Goal: Check status: Check status

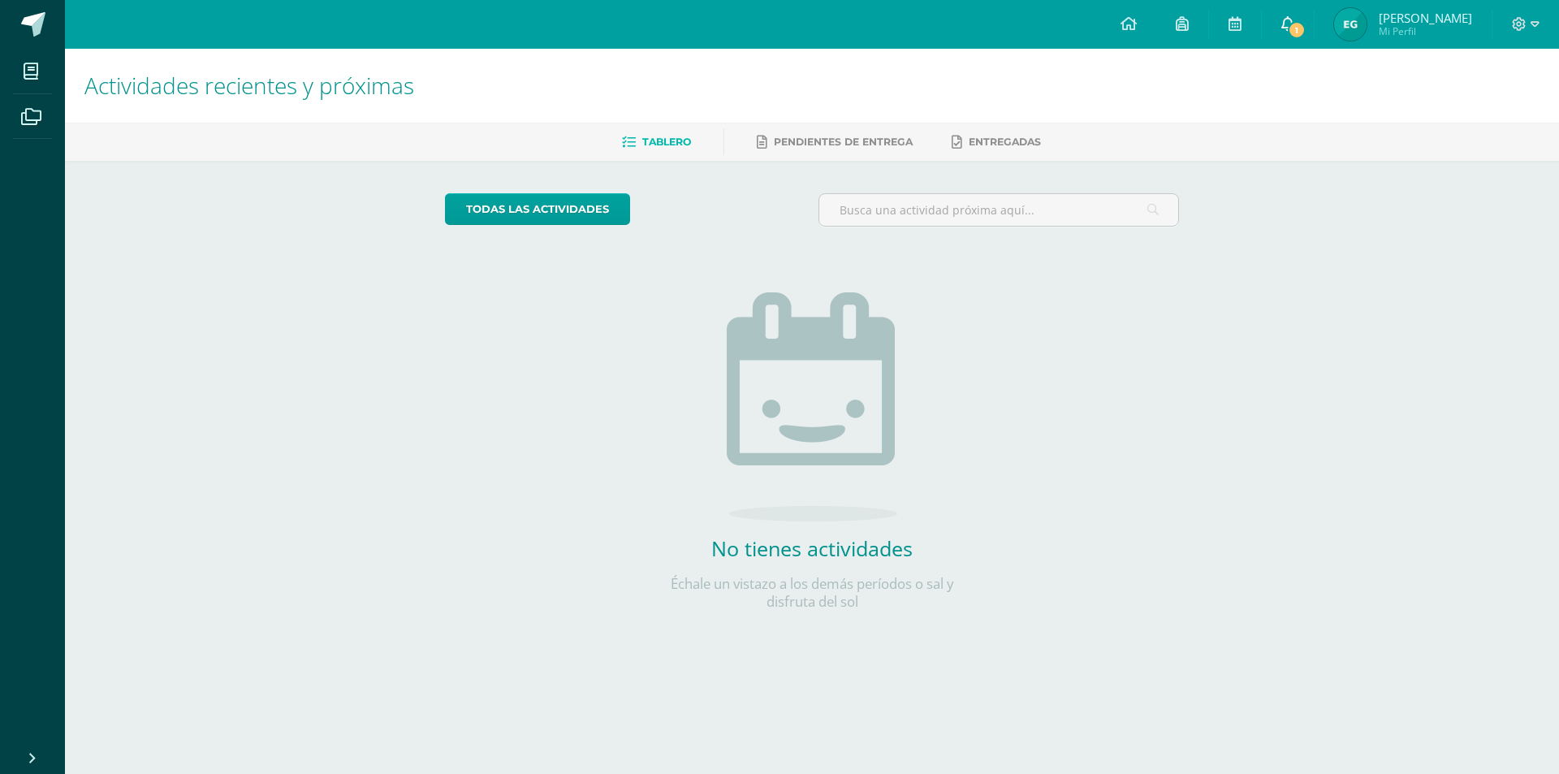
click at [1294, 23] on icon at bounding box center [1287, 23] width 13 height 15
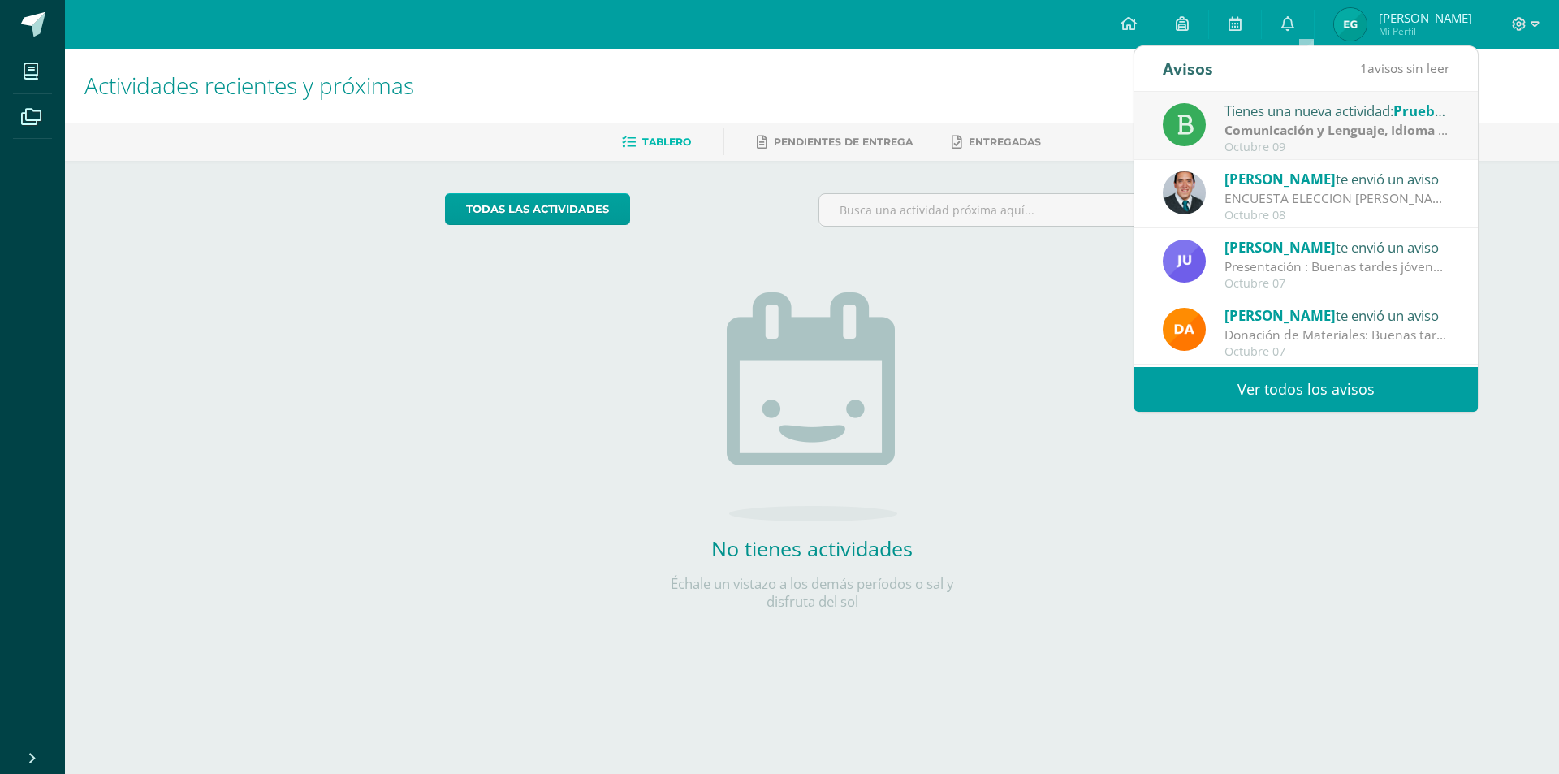
click at [1289, 134] on strong "Comunicación y Lenguaje, Idioma Español" at bounding box center [1355, 130] width 263 height 18
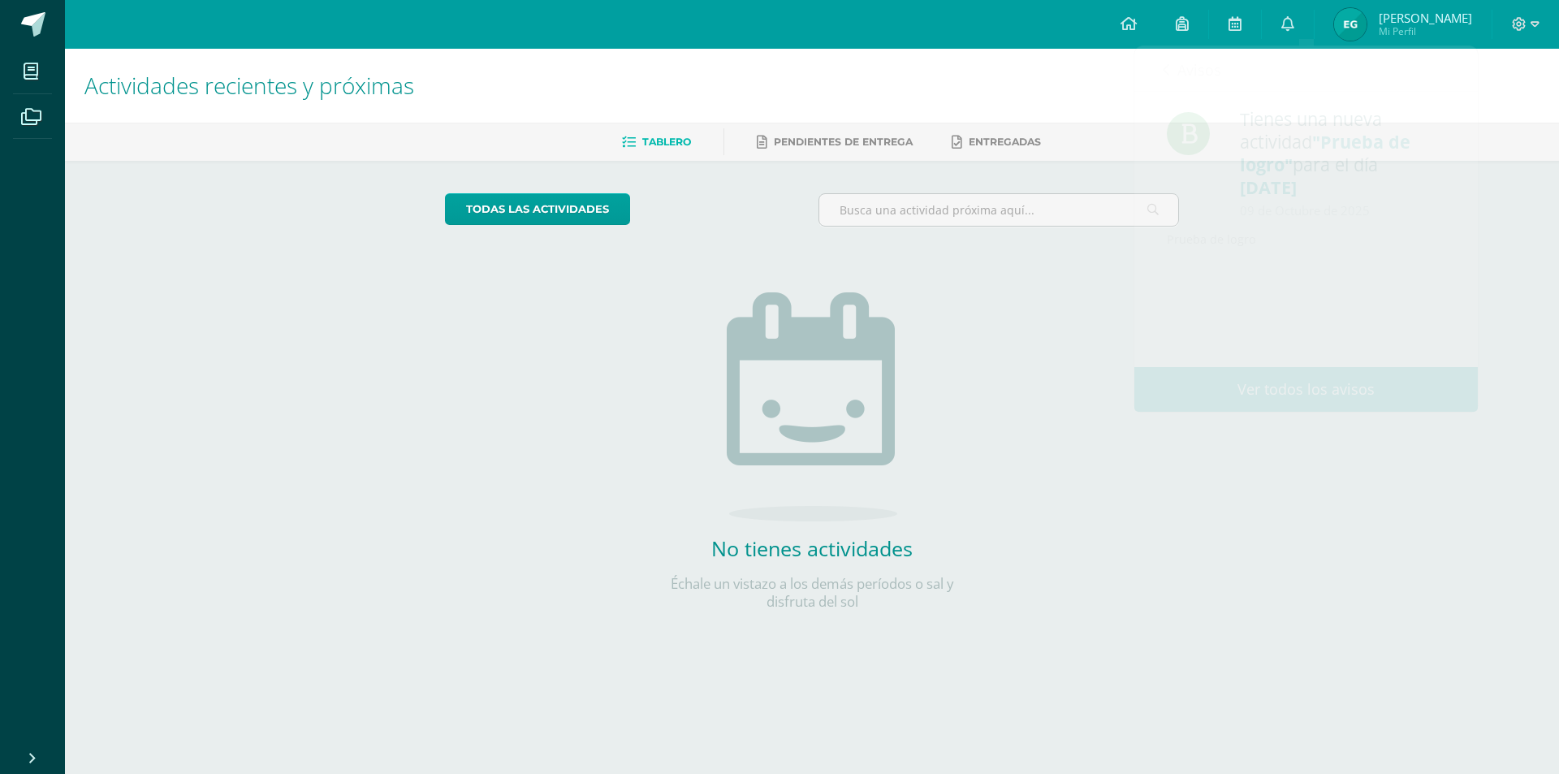
click at [1416, 15] on span "[PERSON_NAME]" at bounding box center [1425, 18] width 93 height 16
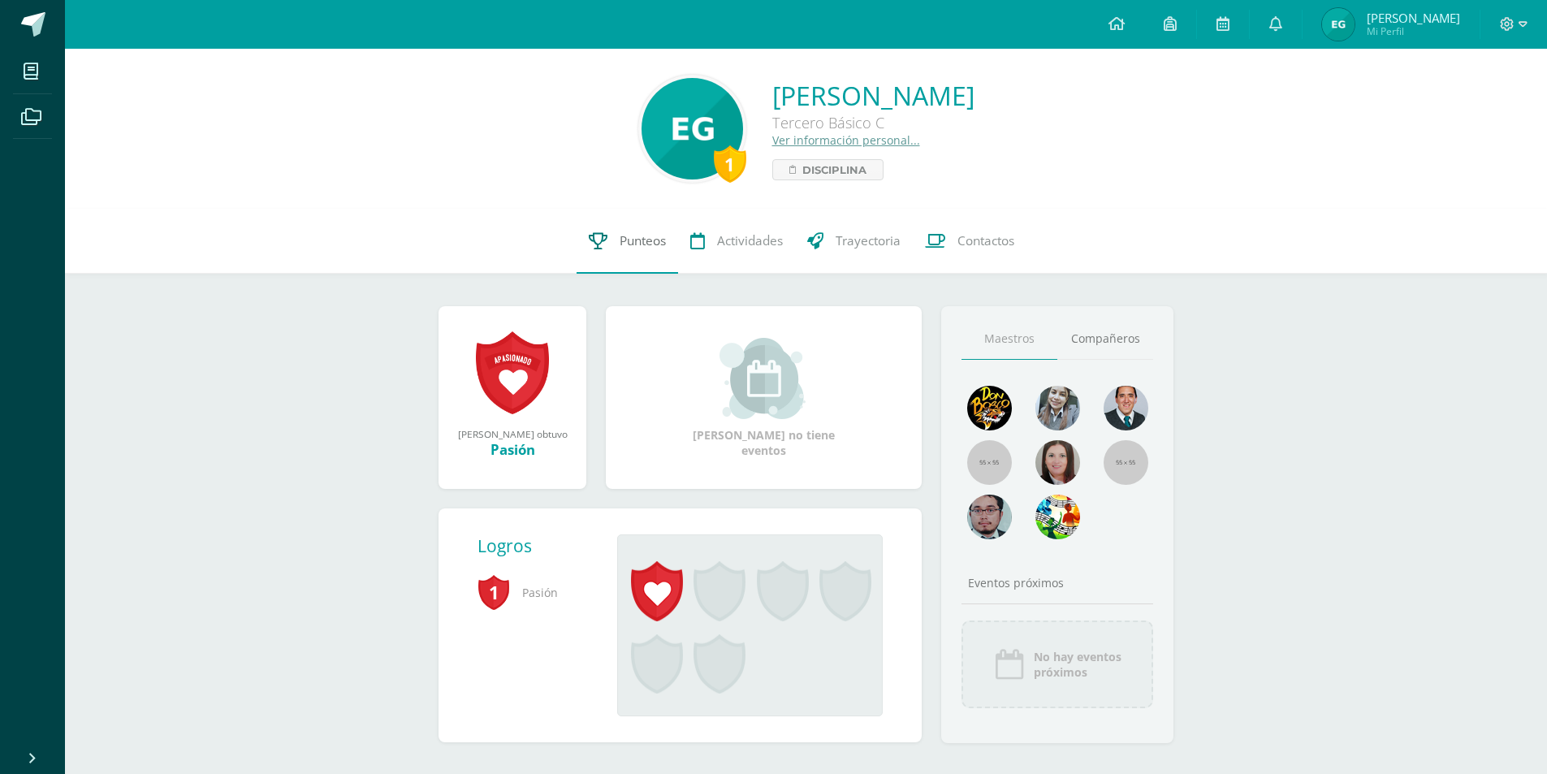
click at [611, 248] on link "Punteos" at bounding box center [626, 241] width 101 height 65
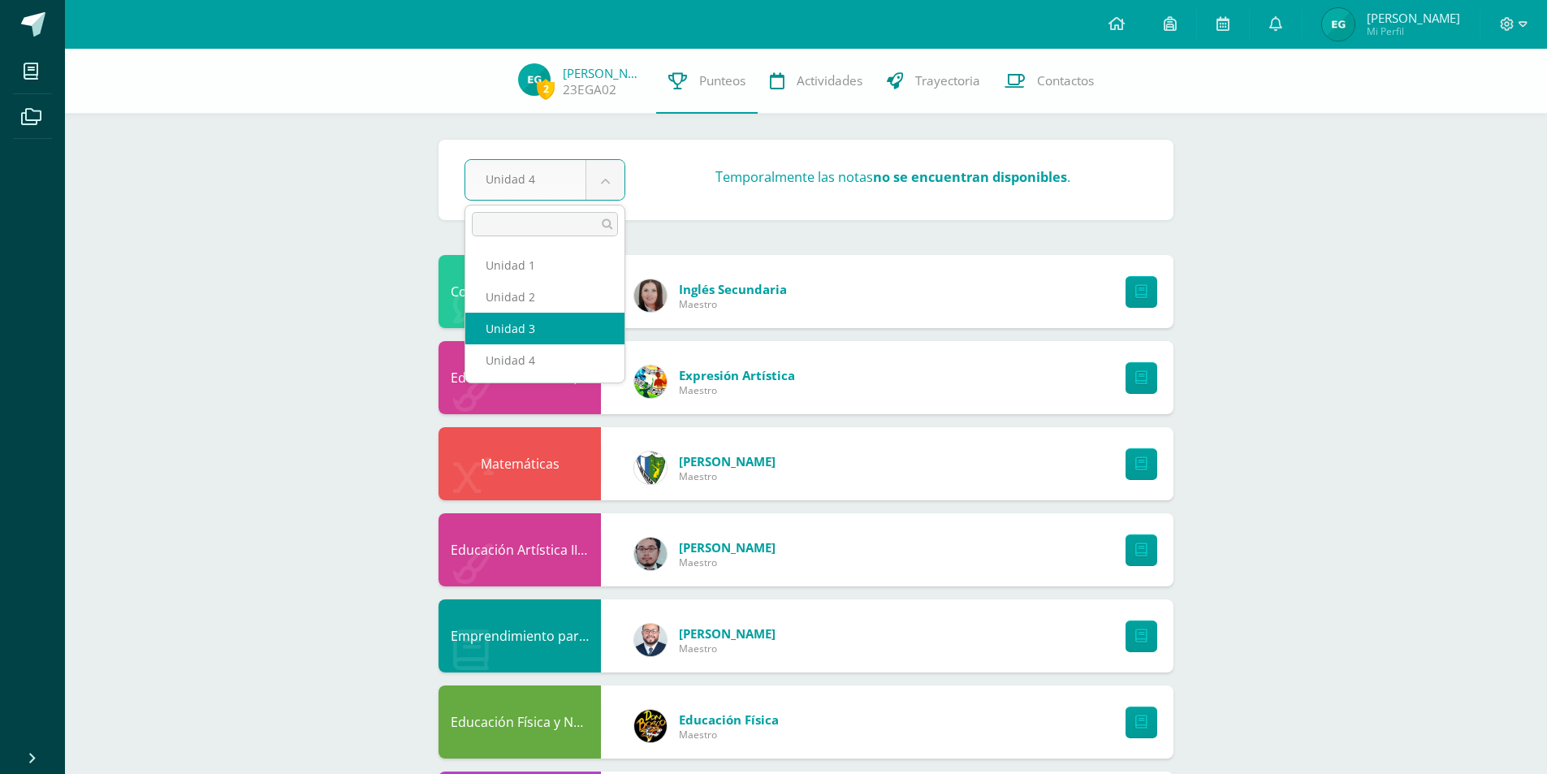
select select "Unidad 3"
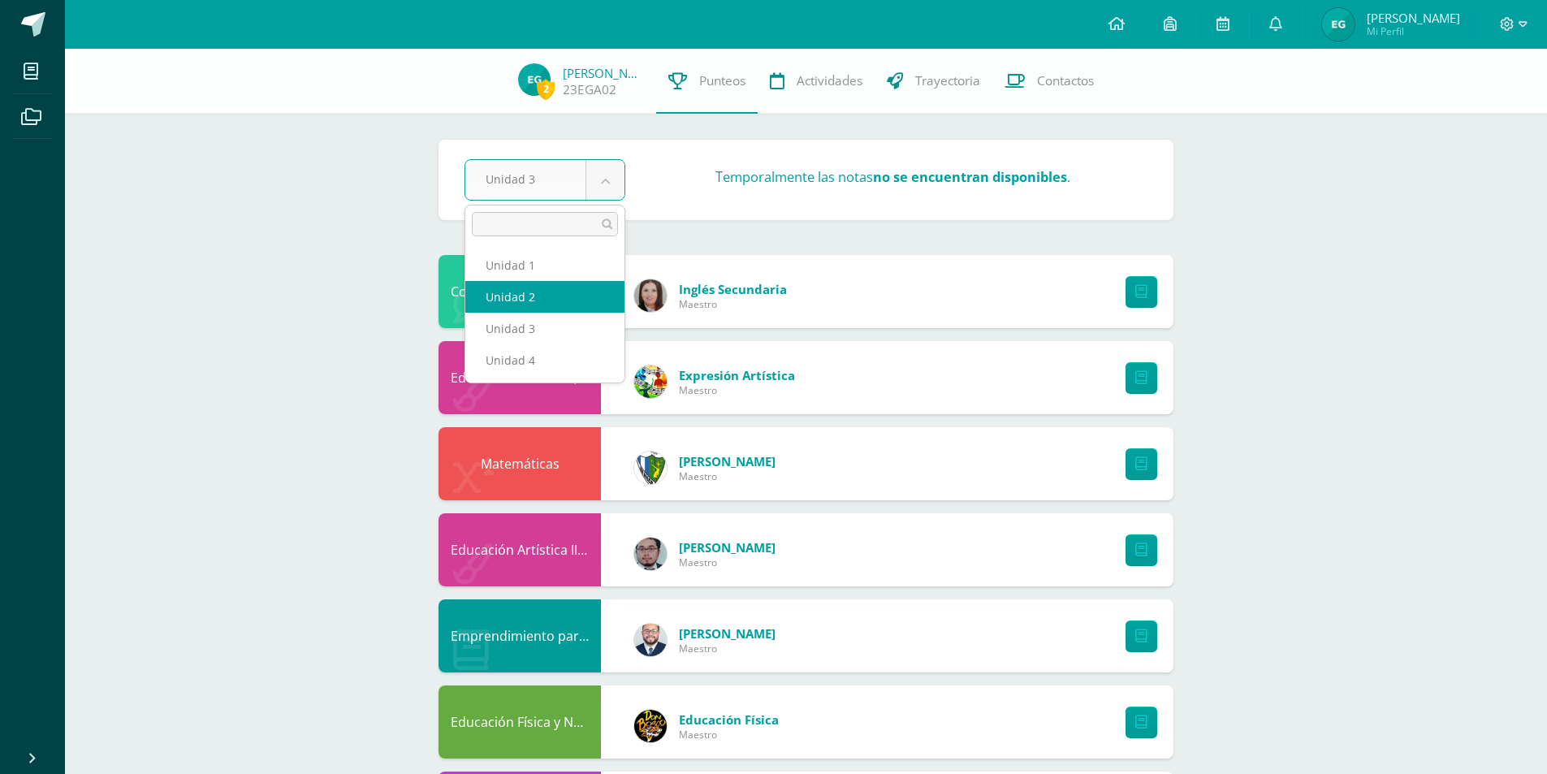
select select "Unidad 2"
